Goal: Task Accomplishment & Management: Use online tool/utility

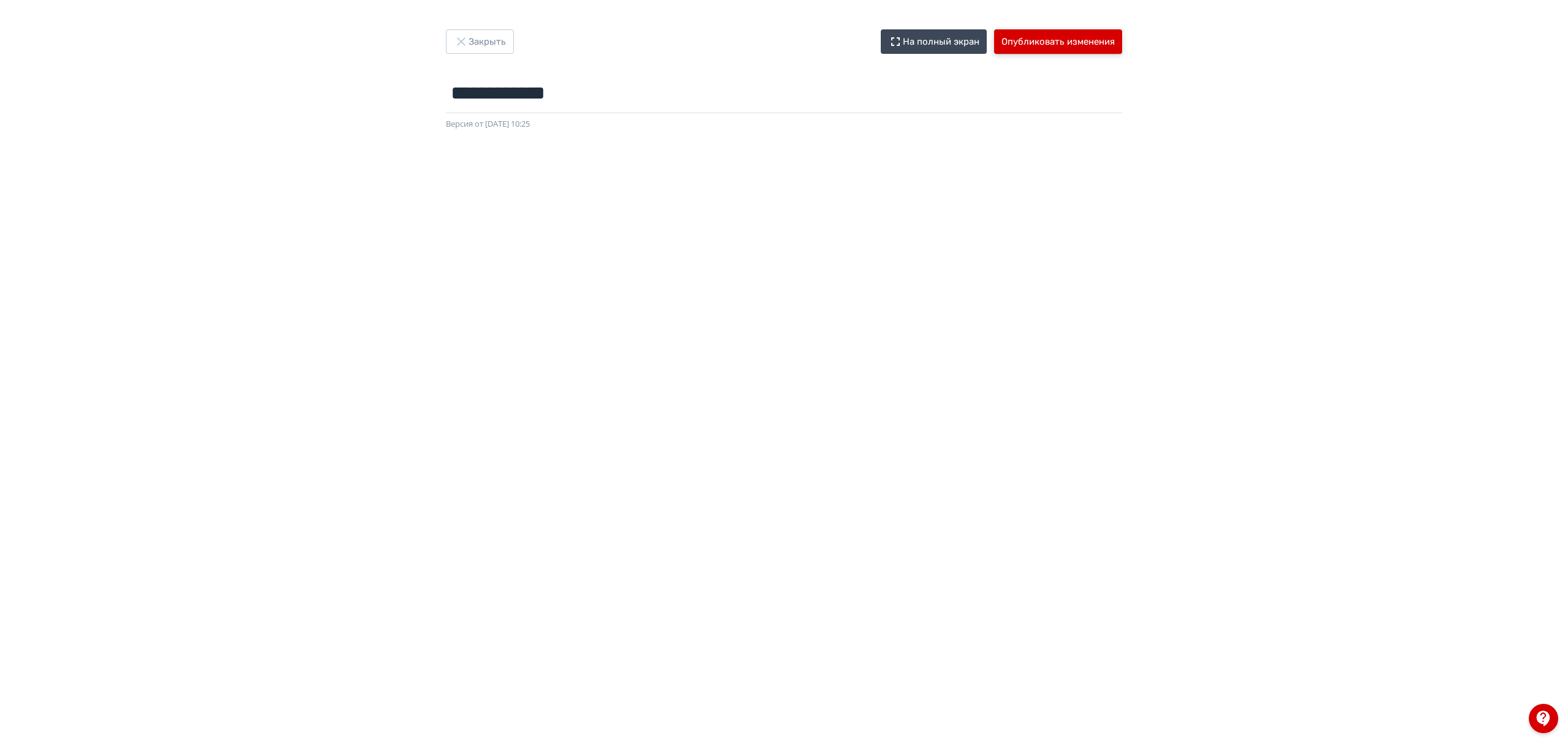
click at [1088, 48] on button "Опубликовать изменения" at bounding box center [1058, 41] width 128 height 25
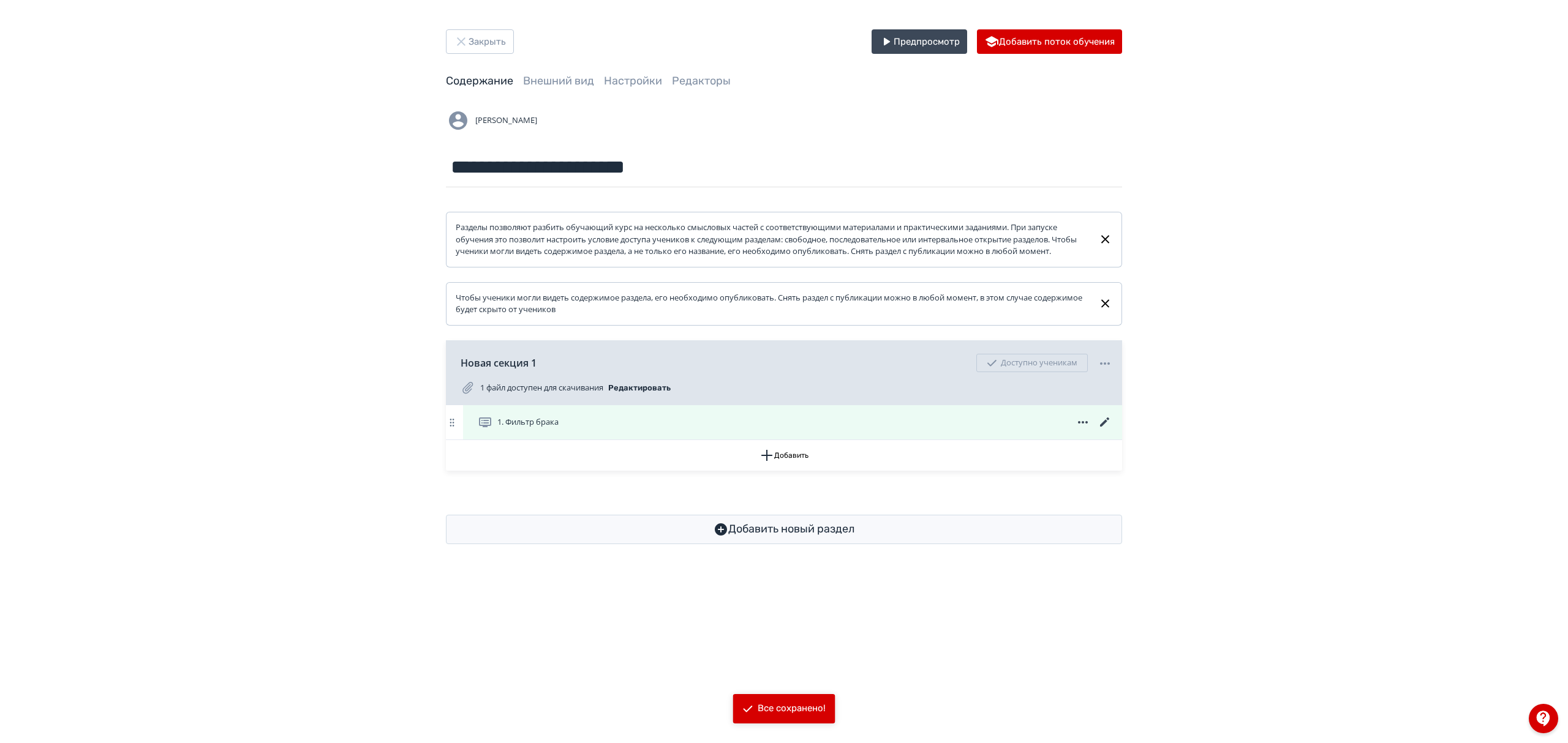
click at [1106, 430] on icon at bounding box center [1104, 422] width 15 height 15
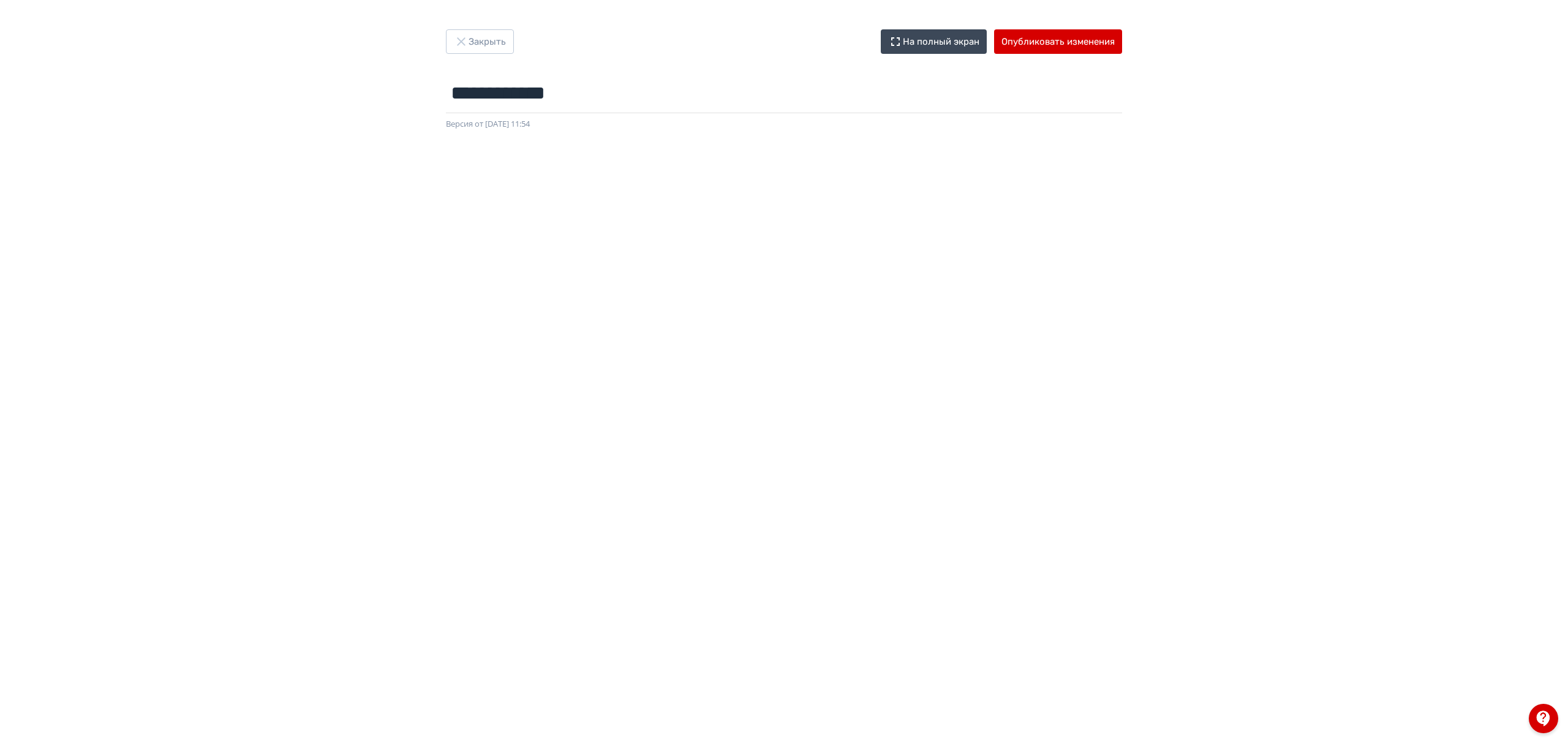
click at [493, 26] on div "**********" at bounding box center [784, 371] width 1568 height 743
click at [493, 42] on button "Закрыть" at bounding box center [480, 41] width 68 height 25
